Goal: Go to known website: Access a specific website the user already knows

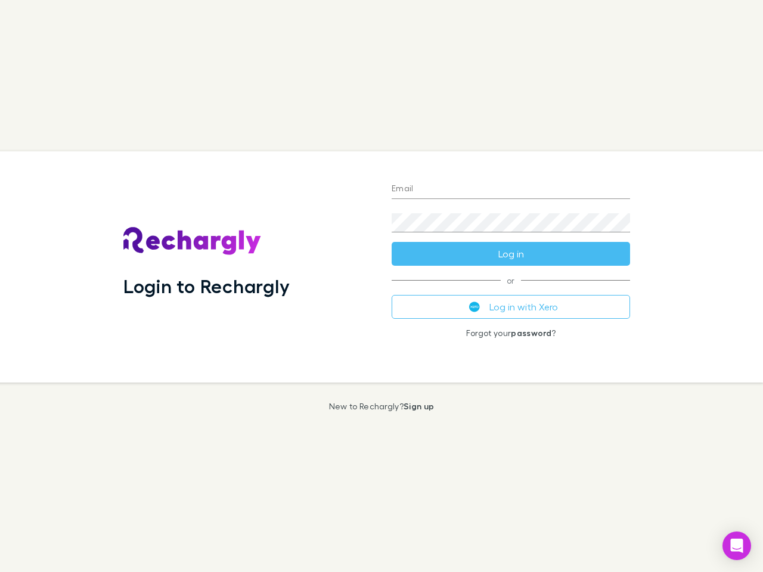
click at [381, 286] on div "Login to Rechargly" at bounding box center [248, 266] width 268 height 231
click at [511, 190] on input "Email" at bounding box center [511, 189] width 238 height 19
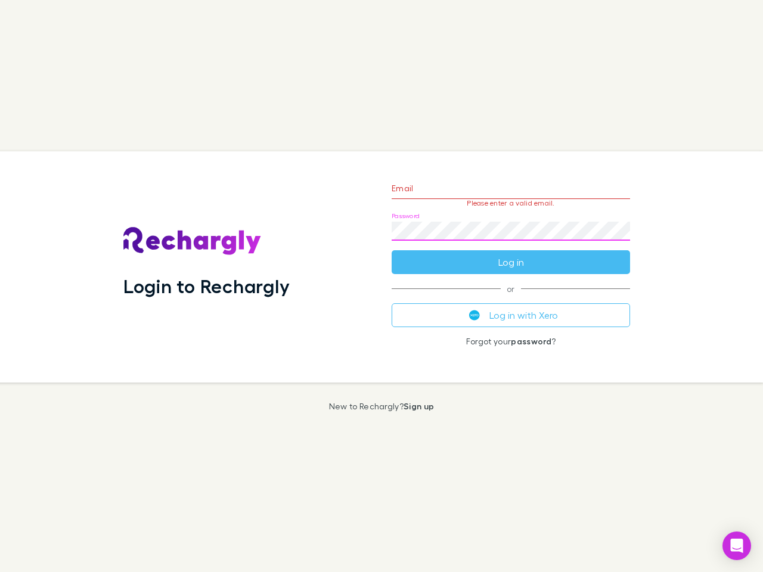
click at [511, 254] on form "Email Please enter a valid email. Password Log in" at bounding box center [511, 222] width 238 height 104
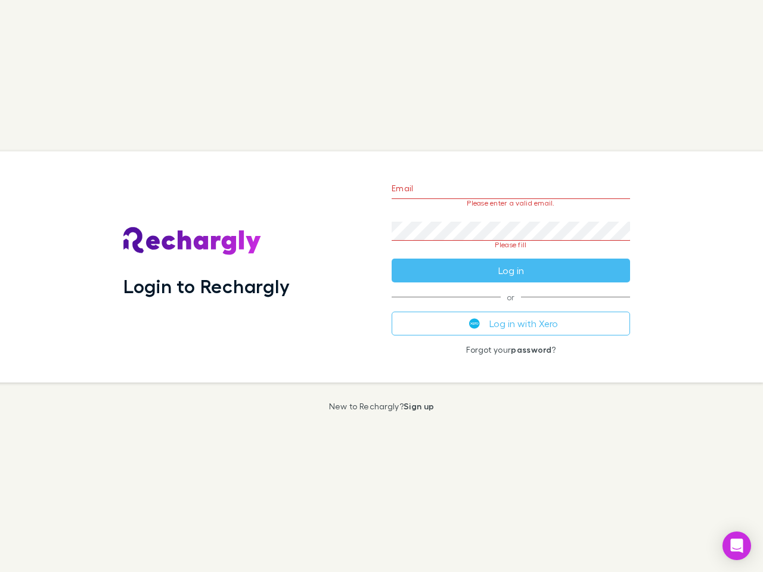
click at [511, 307] on div "Email Please enter a valid email. Password Please fill Log in or Log in with Xe…" at bounding box center [510, 266] width 257 height 231
click at [737, 546] on icon "Open Intercom Messenger" at bounding box center [737, 546] width 13 height 14
